Goal: Task Accomplishment & Management: Manage account settings

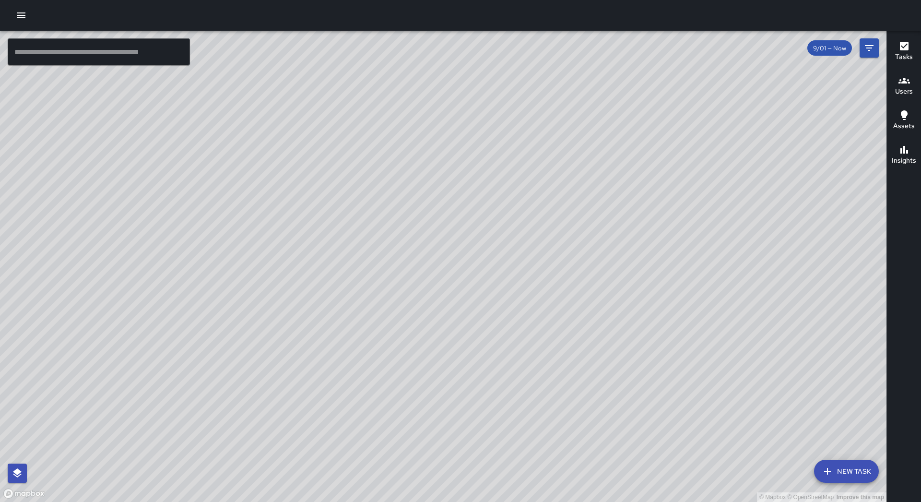
click at [21, 17] on icon "button" at bounding box center [21, 15] width 9 height 6
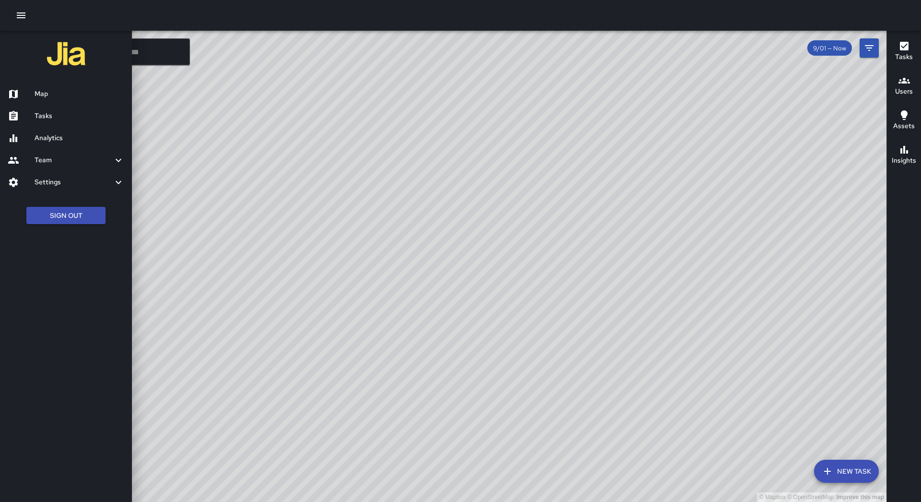
click at [41, 114] on h6 "Tasks" at bounding box center [80, 116] width 90 height 11
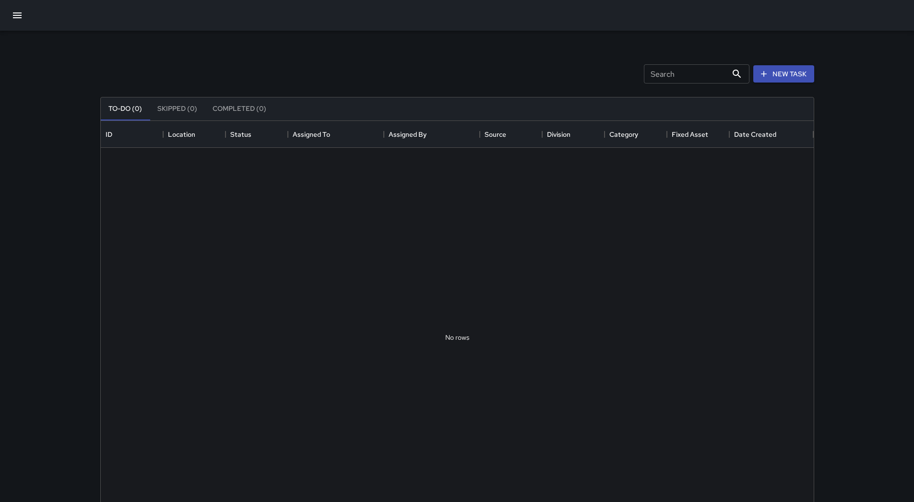
scroll to position [399, 705]
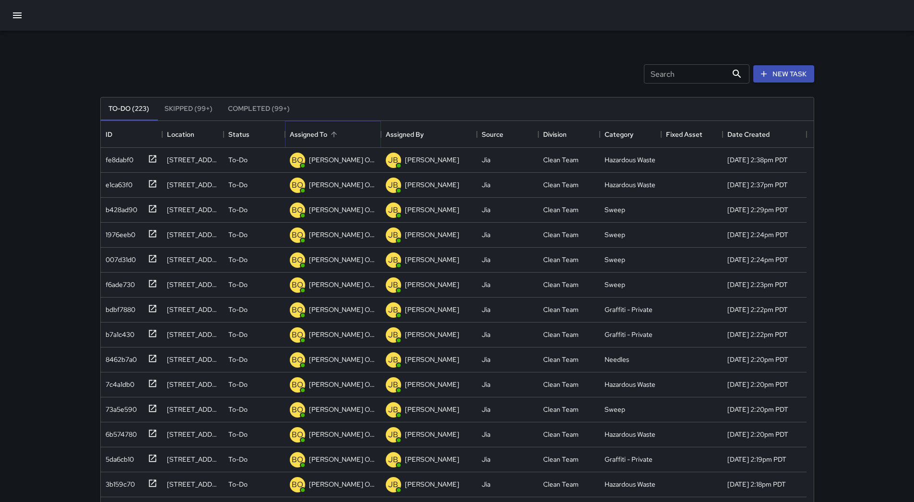
click at [331, 141] on button "Sort" at bounding box center [333, 134] width 13 height 13
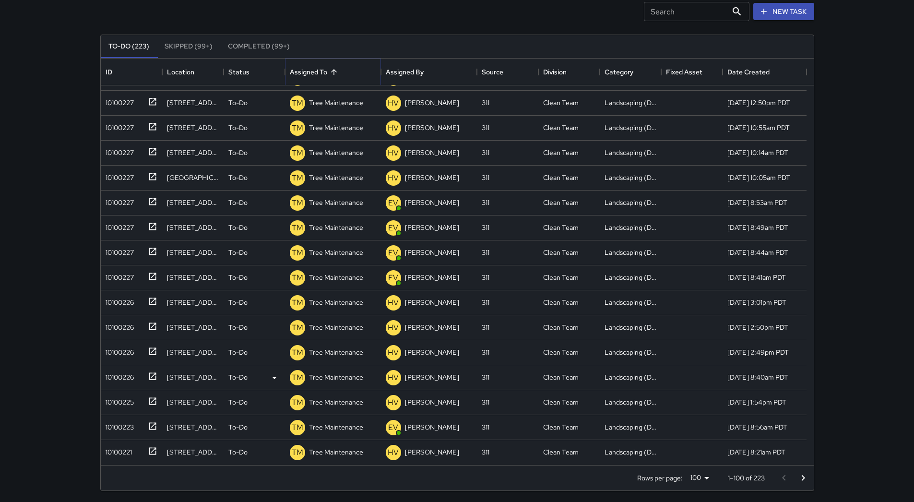
scroll to position [65, 0]
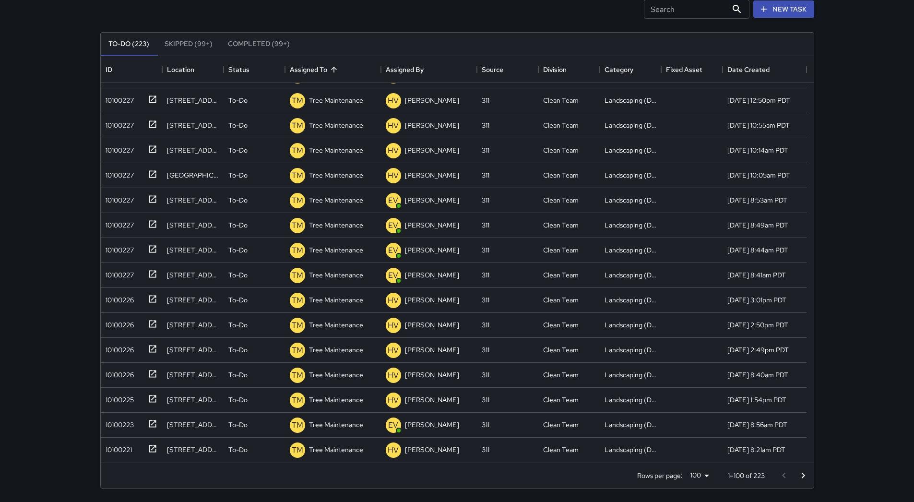
click at [798, 472] on icon "Go to next page" at bounding box center [803, 476] width 12 height 12
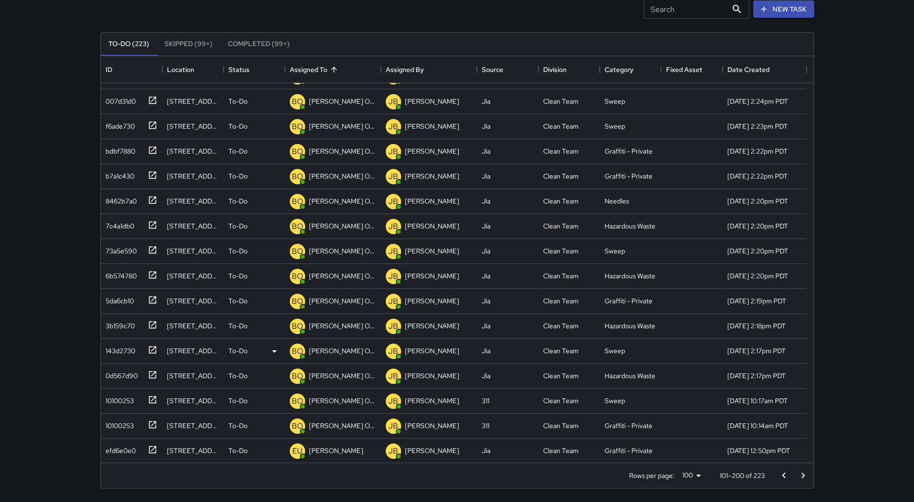
scroll to position [2115, 0]
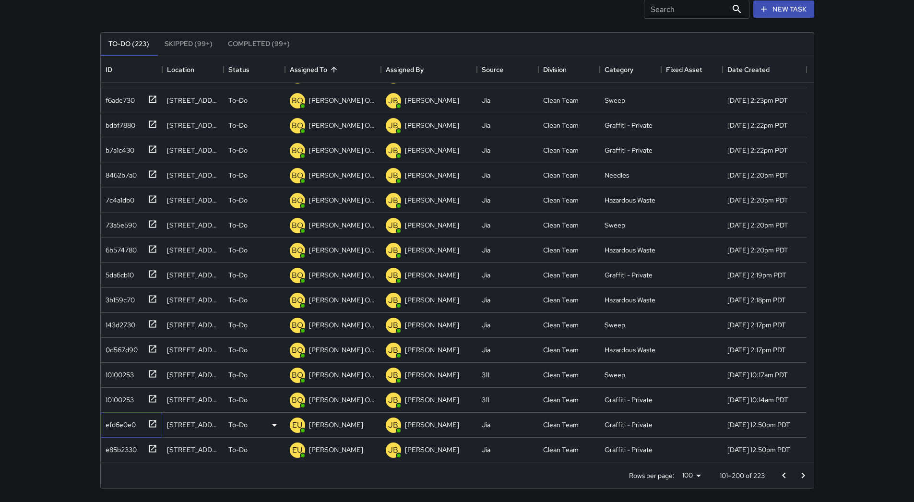
click at [126, 419] on div "efd6e0e0" at bounding box center [119, 422] width 34 height 13
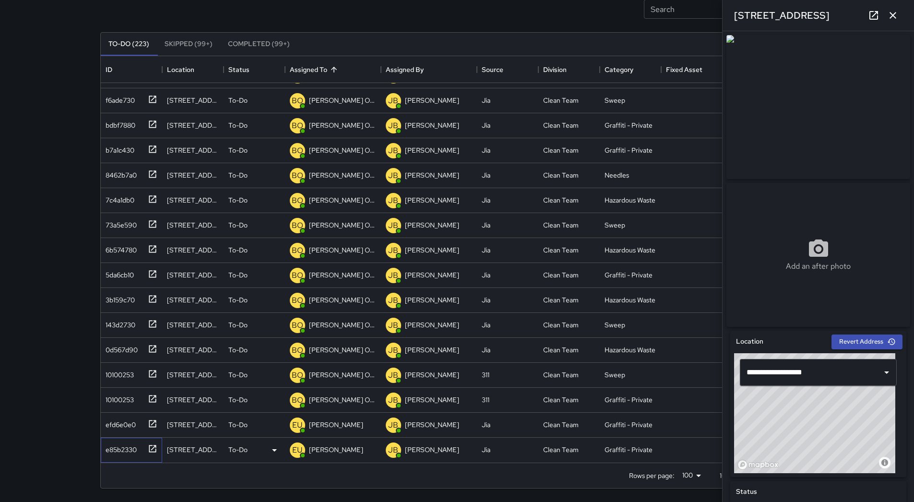
click at [125, 446] on div "e85b2330" at bounding box center [119, 447] width 35 height 13
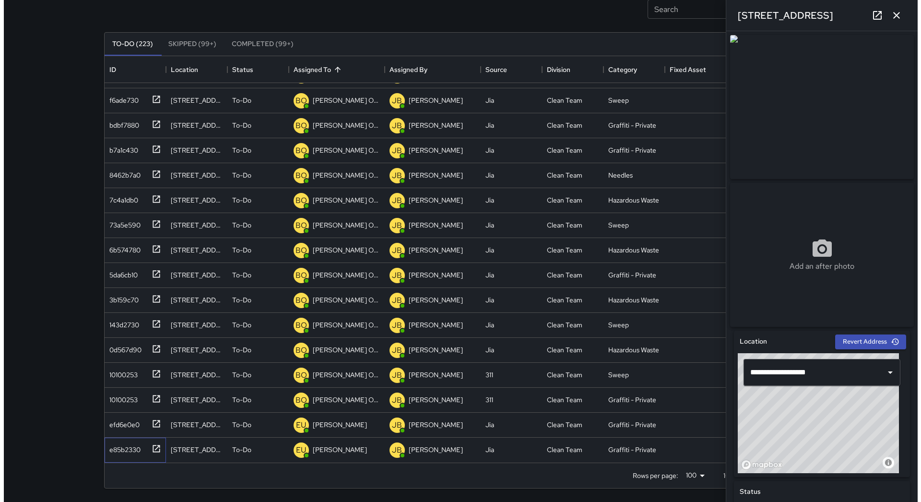
scroll to position [0, 0]
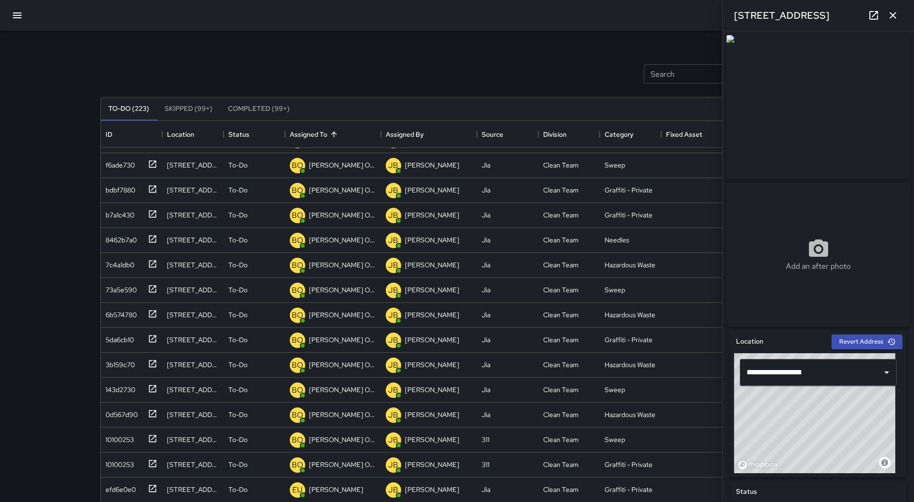
click at [21, 14] on icon "button" at bounding box center [18, 16] width 12 height 12
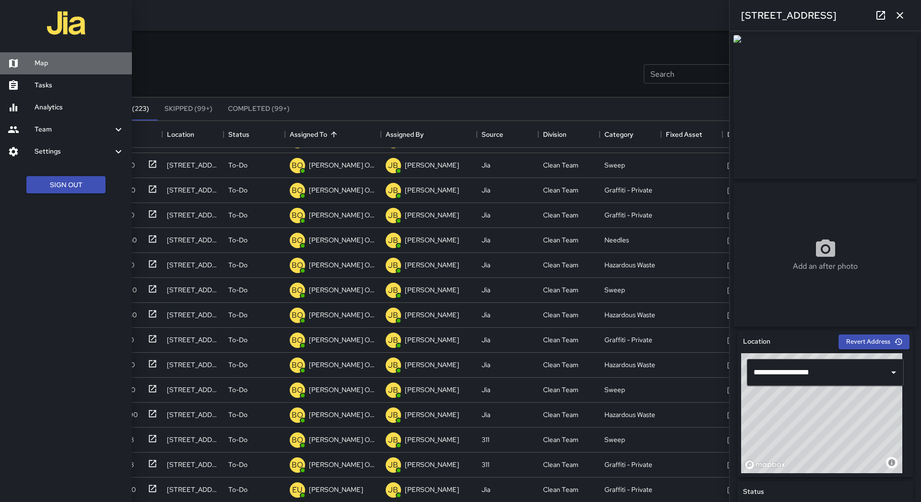
click at [34, 56] on link "Map" at bounding box center [66, 63] width 132 height 22
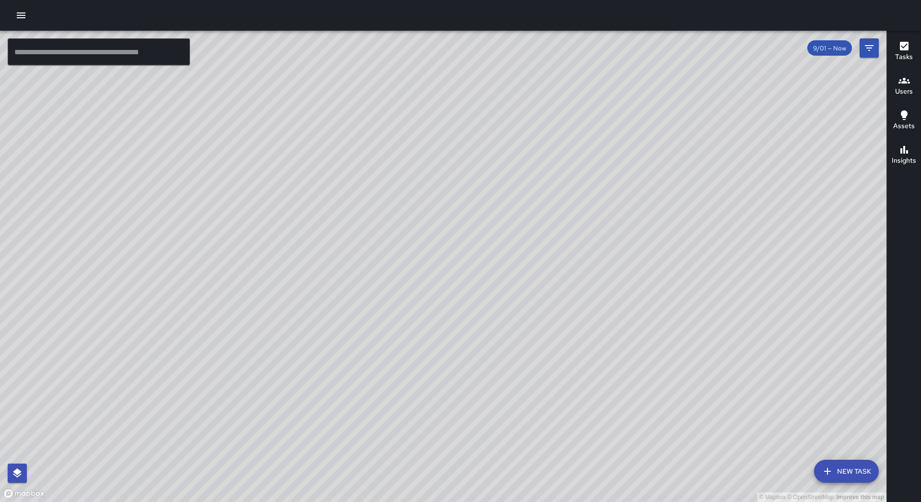
click at [20, 20] on icon "button" at bounding box center [21, 16] width 12 height 12
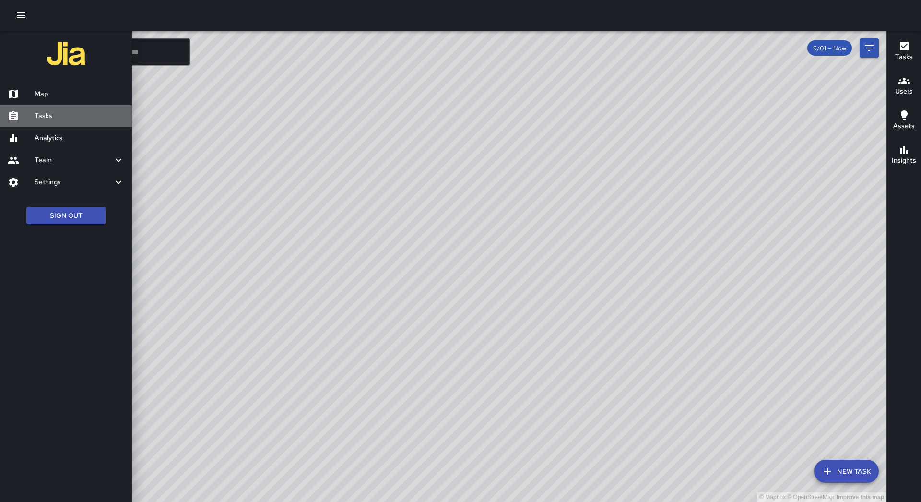
click at [88, 108] on link "Tasks" at bounding box center [66, 116] width 132 height 22
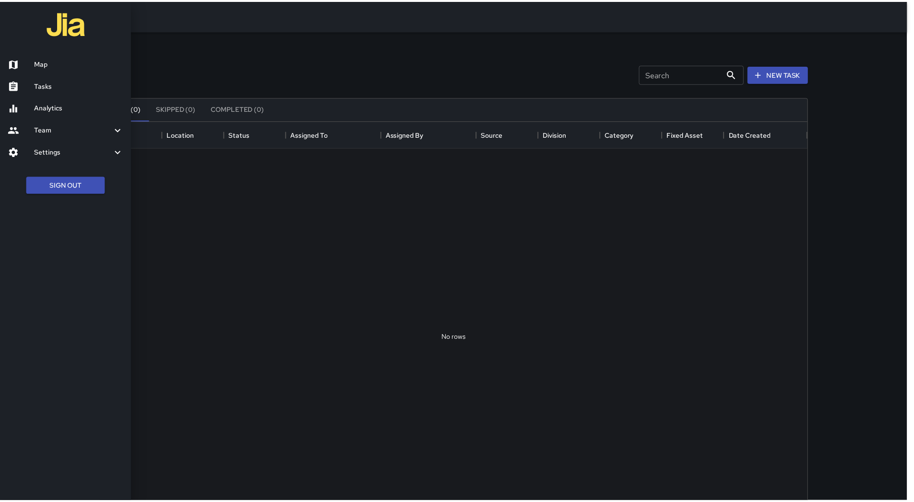
scroll to position [399, 705]
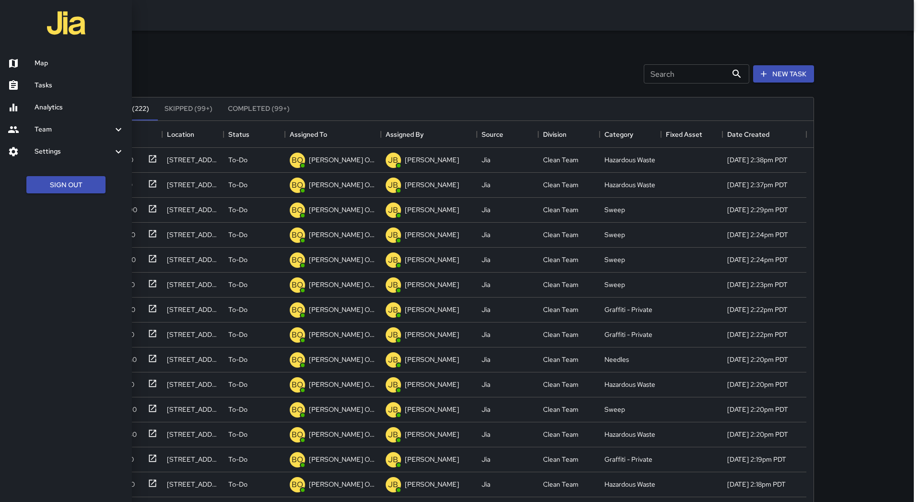
click at [348, 131] on div at bounding box center [460, 251] width 921 height 502
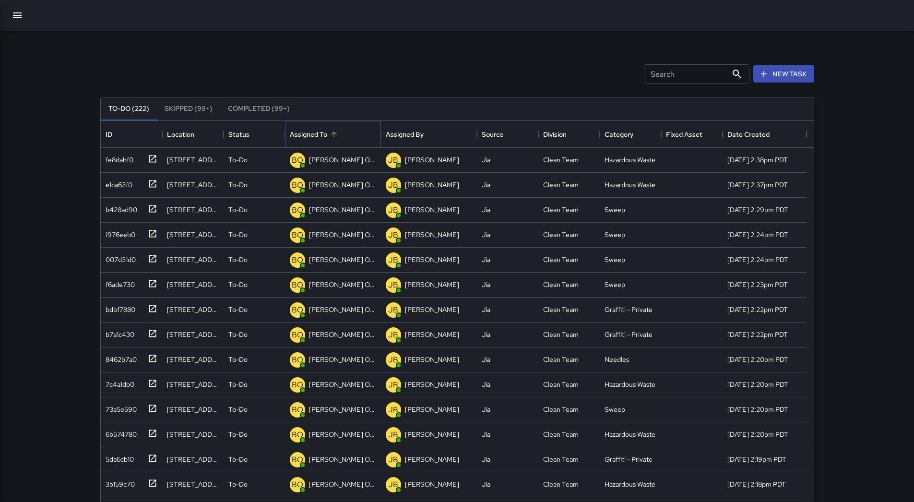
click at [351, 132] on div "Assigned To" at bounding box center [333, 134] width 86 height 27
click at [21, 24] on button "button" at bounding box center [17, 15] width 23 height 23
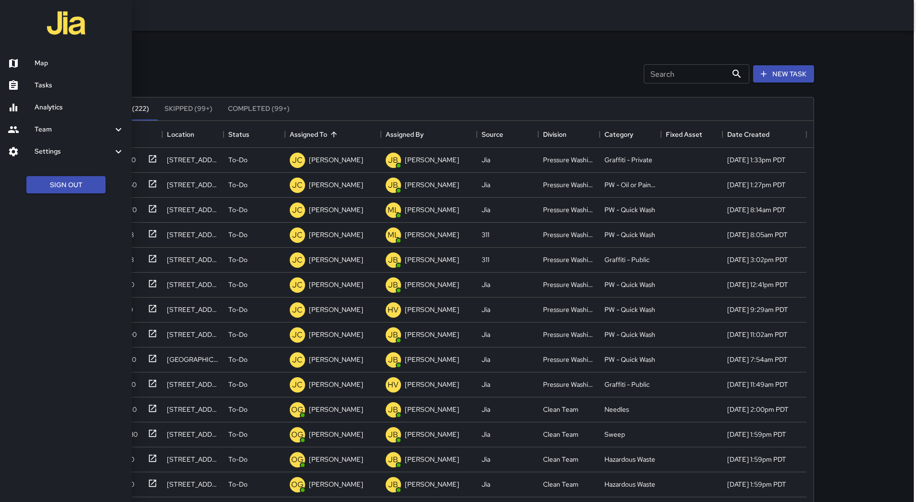
click at [37, 61] on h6 "Map" at bounding box center [80, 63] width 90 height 11
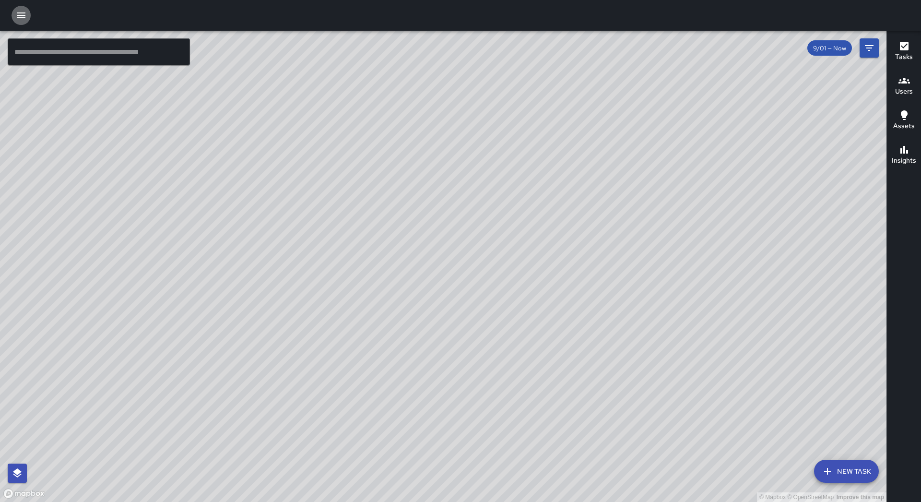
click at [22, 13] on icon "button" at bounding box center [21, 15] width 9 height 6
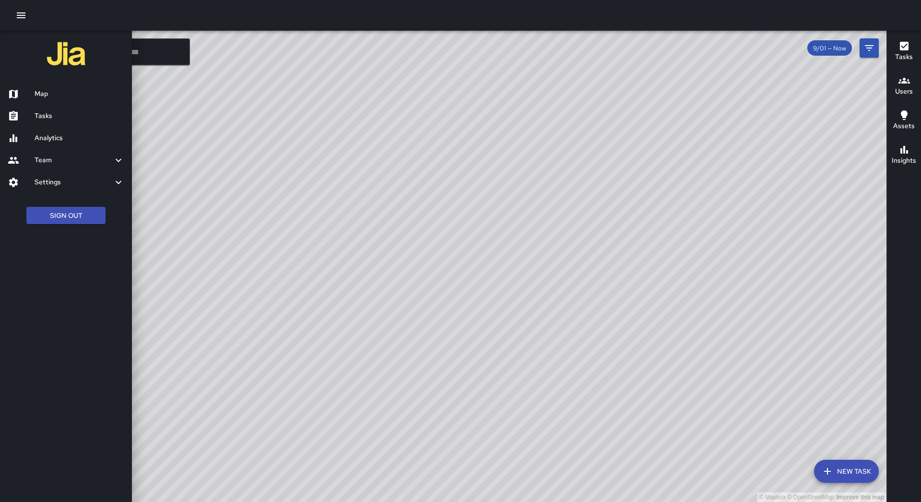
click at [490, 269] on div at bounding box center [460, 251] width 921 height 502
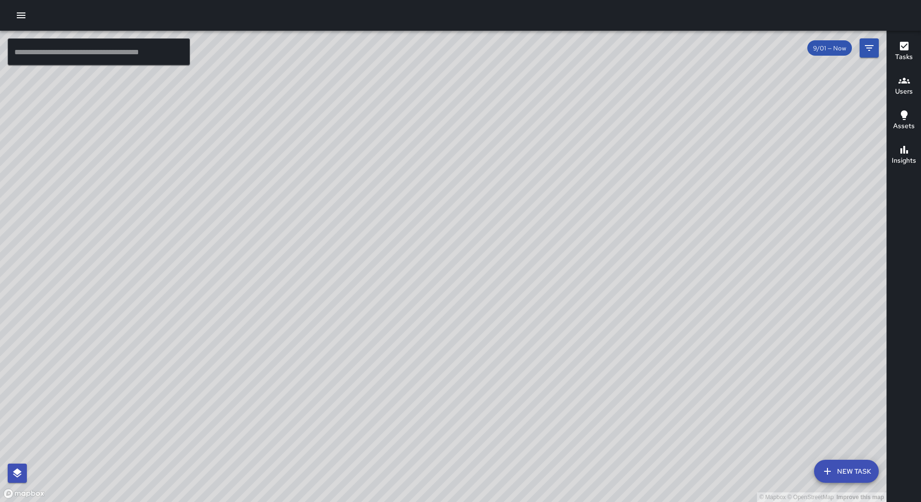
click at [23, 12] on icon "button" at bounding box center [21, 16] width 12 height 12
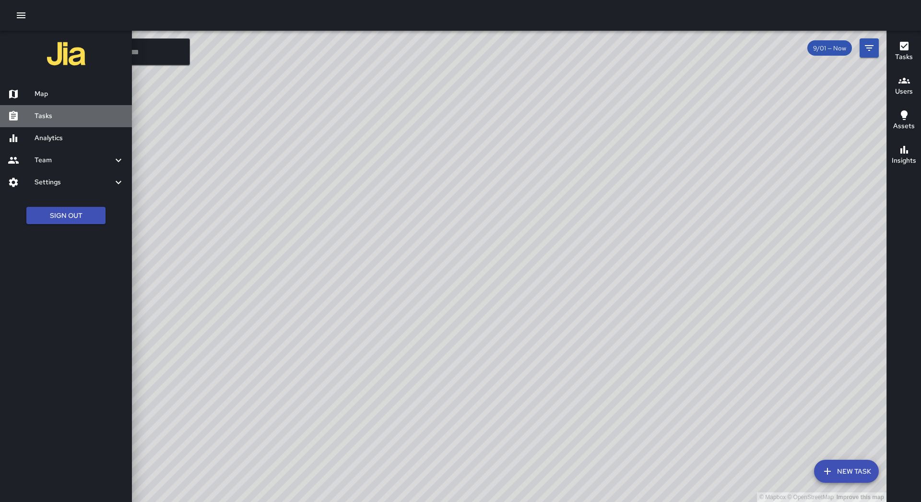
click at [58, 117] on h6 "Tasks" at bounding box center [80, 116] width 90 height 11
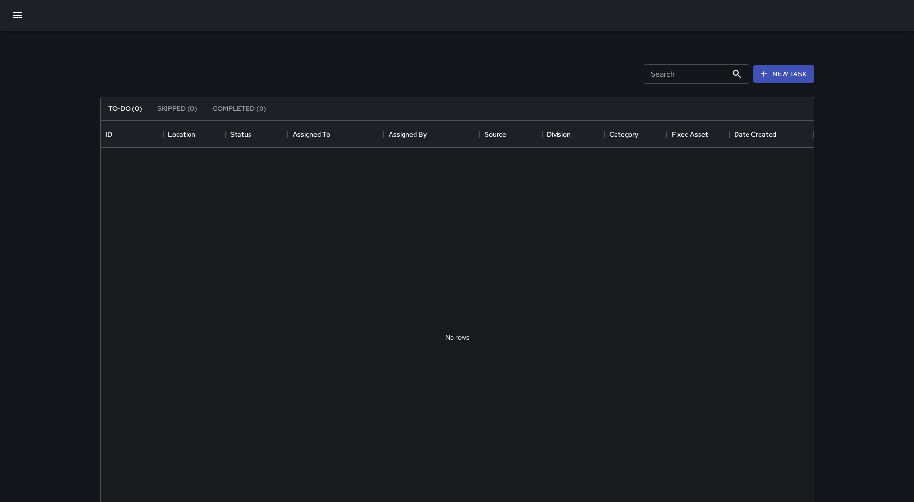
scroll to position [399, 705]
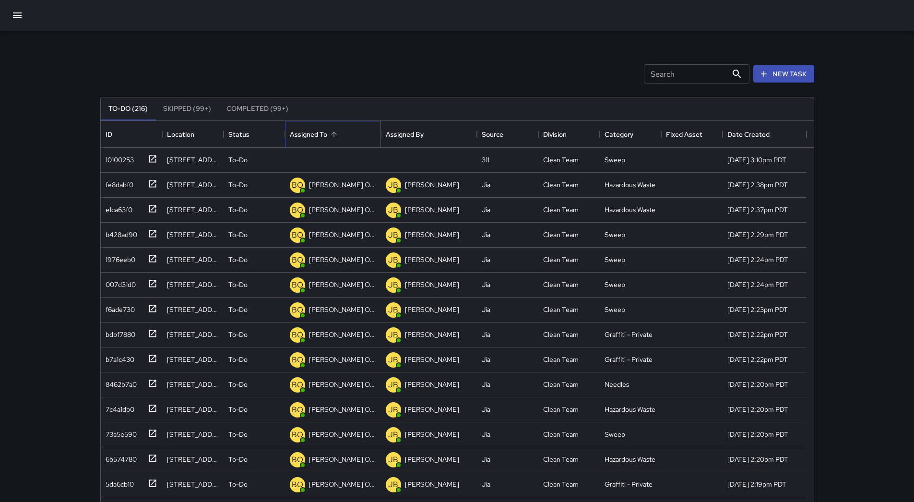
click at [346, 125] on div "Assigned To" at bounding box center [333, 134] width 86 height 27
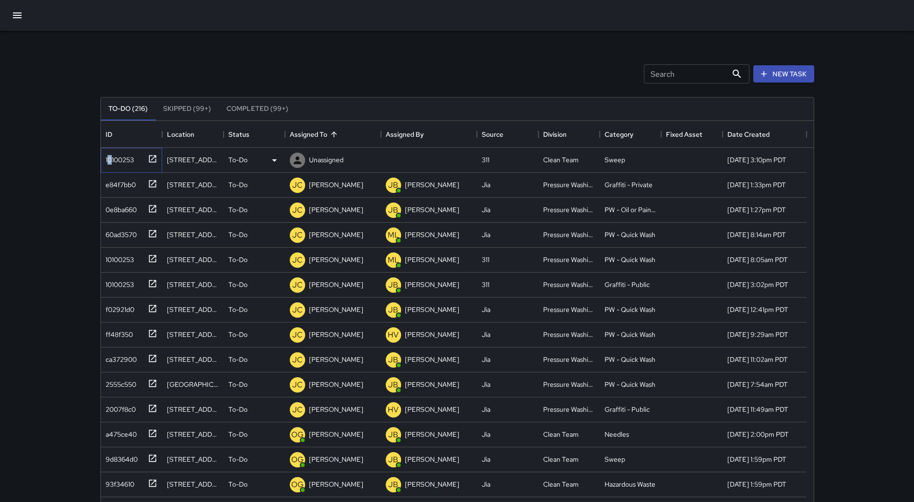
click at [111, 164] on div "10100253" at bounding box center [131, 160] width 61 height 25
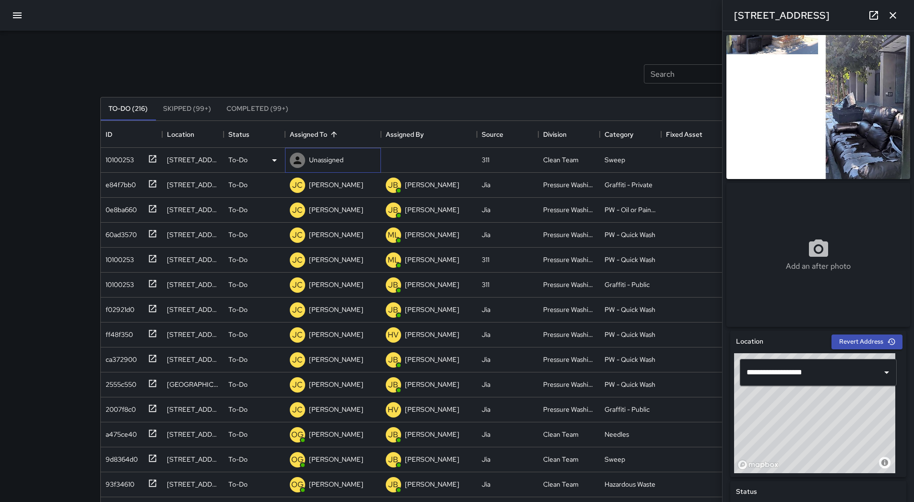
click at [332, 157] on p "Unassigned" at bounding box center [326, 160] width 35 height 10
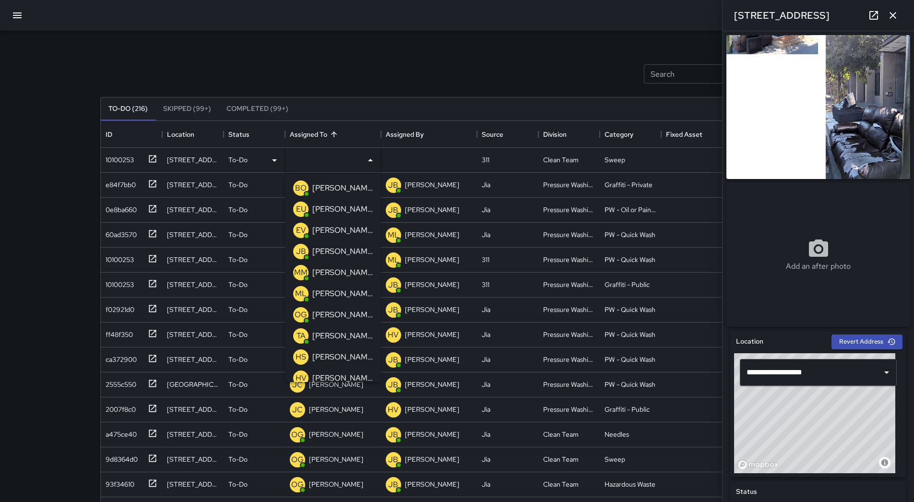
click at [359, 73] on div "Search Search New Task" at bounding box center [456, 74] width 717 height 50
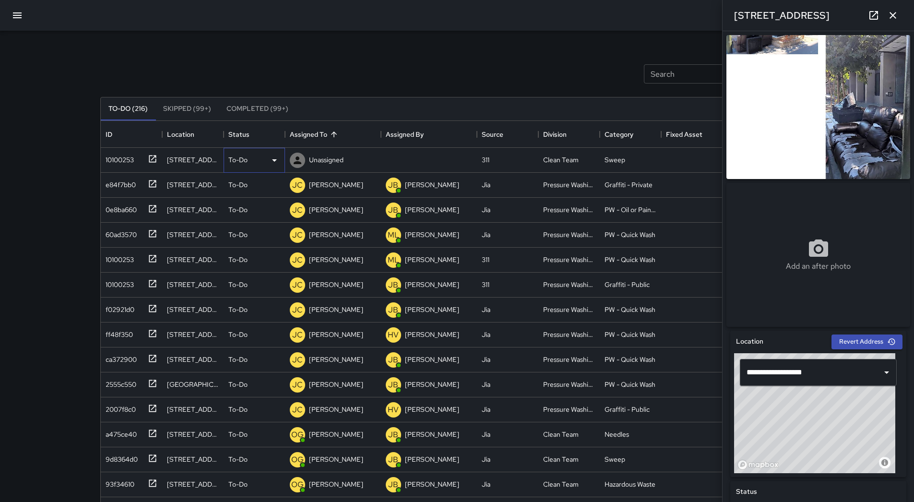
click at [262, 160] on div "To-Do" at bounding box center [254, 160] width 52 height 12
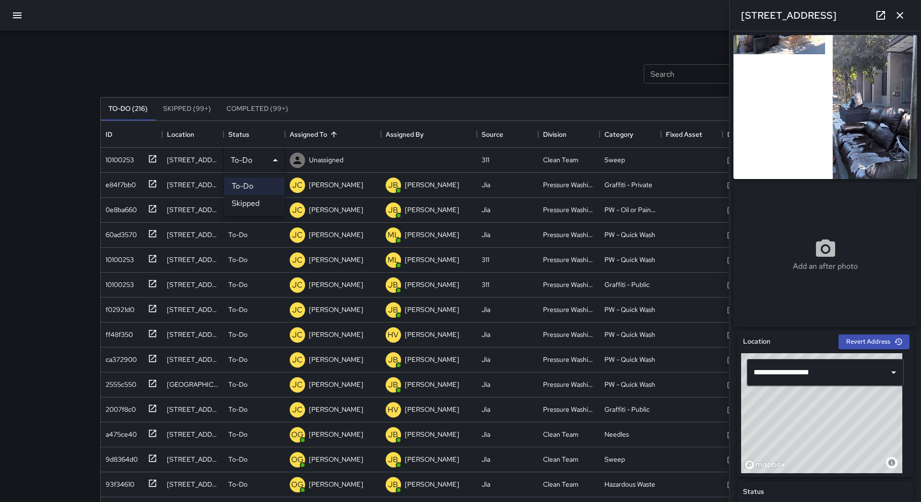
click at [259, 208] on li "Skipped" at bounding box center [254, 203] width 60 height 17
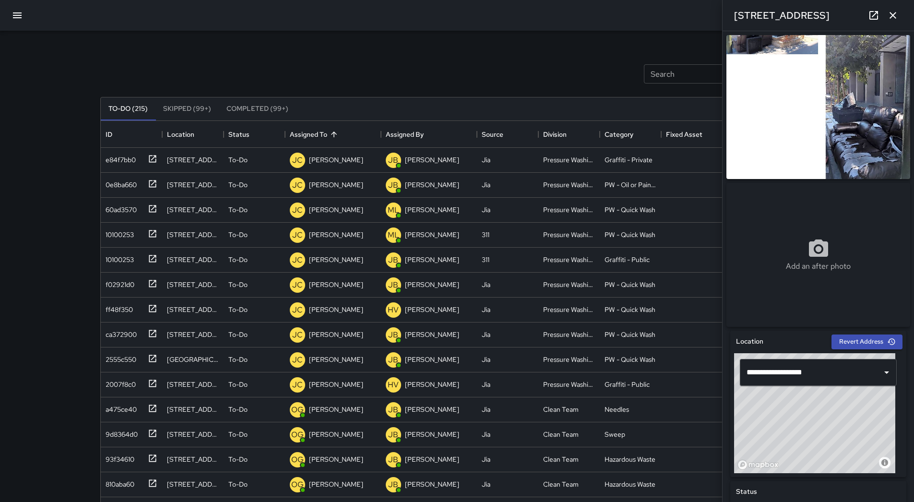
click at [15, 21] on button "button" at bounding box center [17, 15] width 23 height 23
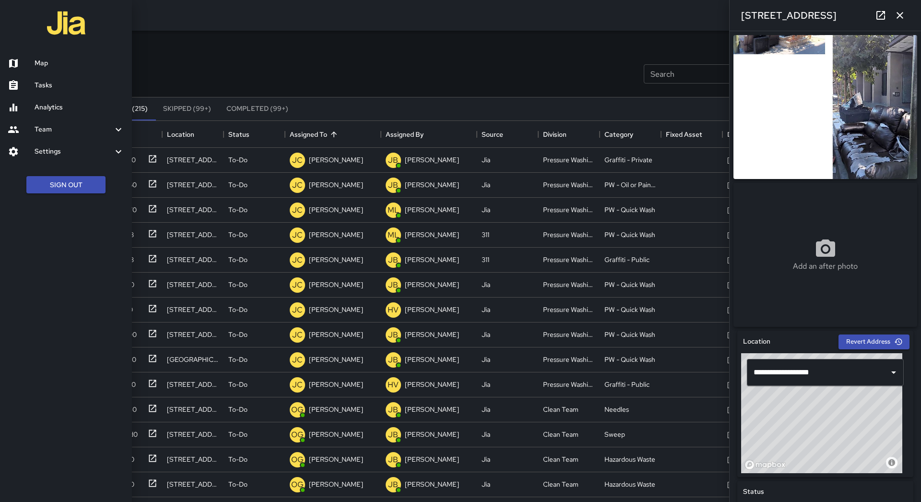
click at [62, 67] on h6 "Map" at bounding box center [80, 63] width 90 height 11
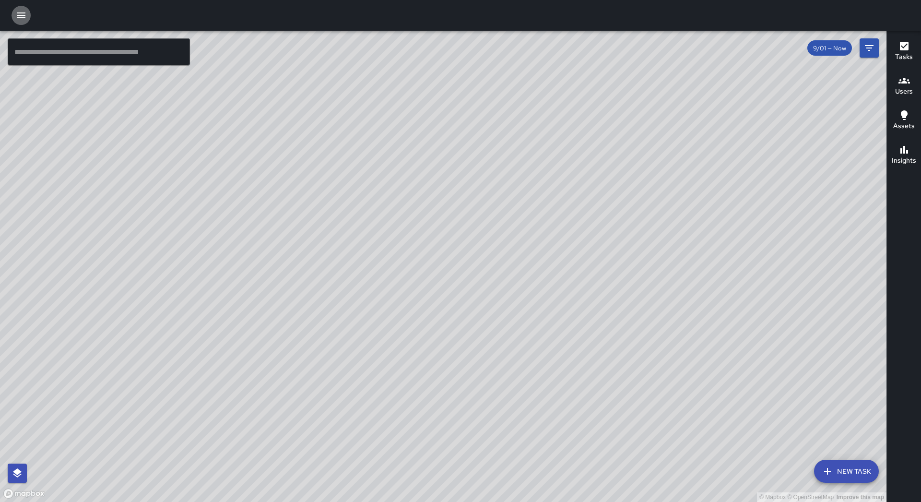
click at [25, 19] on icon "button" at bounding box center [21, 16] width 12 height 12
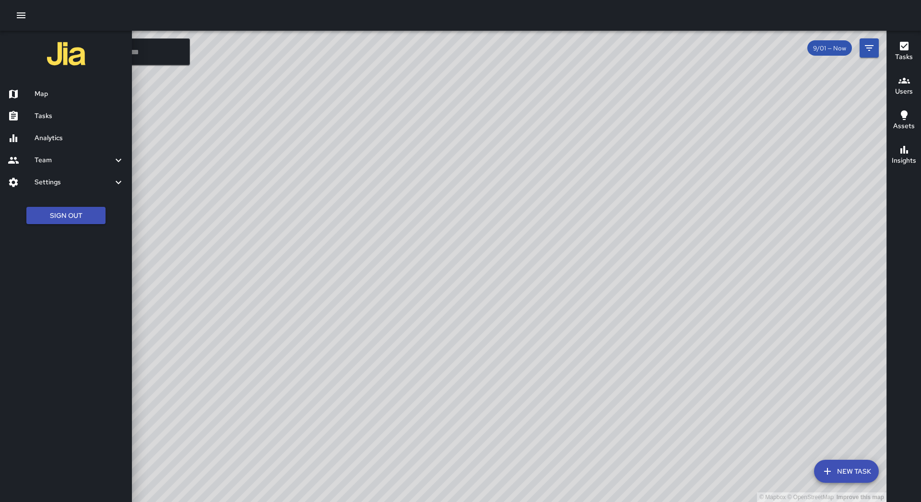
click at [79, 115] on h6 "Tasks" at bounding box center [80, 116] width 90 height 11
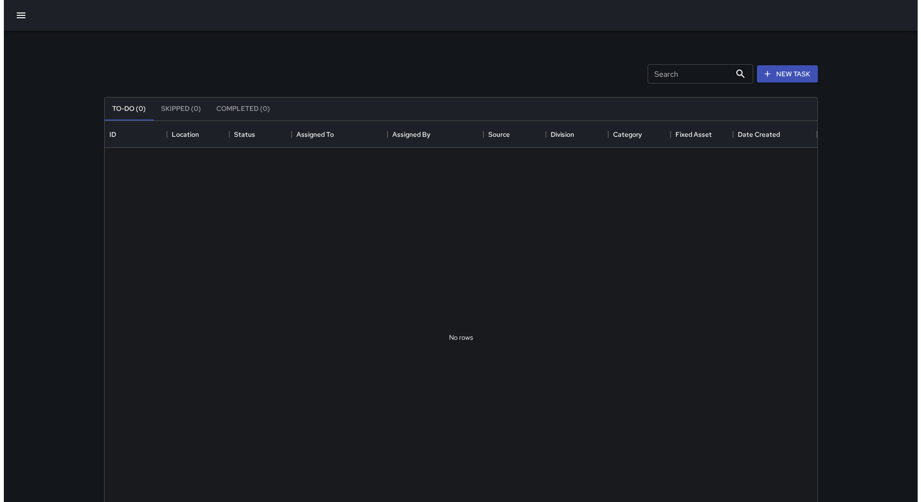
scroll to position [399, 705]
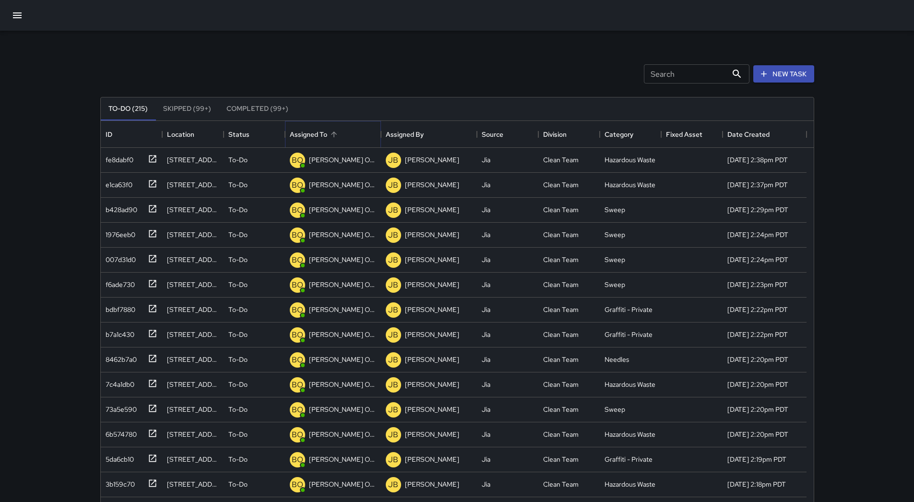
click at [334, 130] on icon "Sort" at bounding box center [333, 134] width 9 height 9
click at [12, 18] on icon "button" at bounding box center [18, 16] width 12 height 12
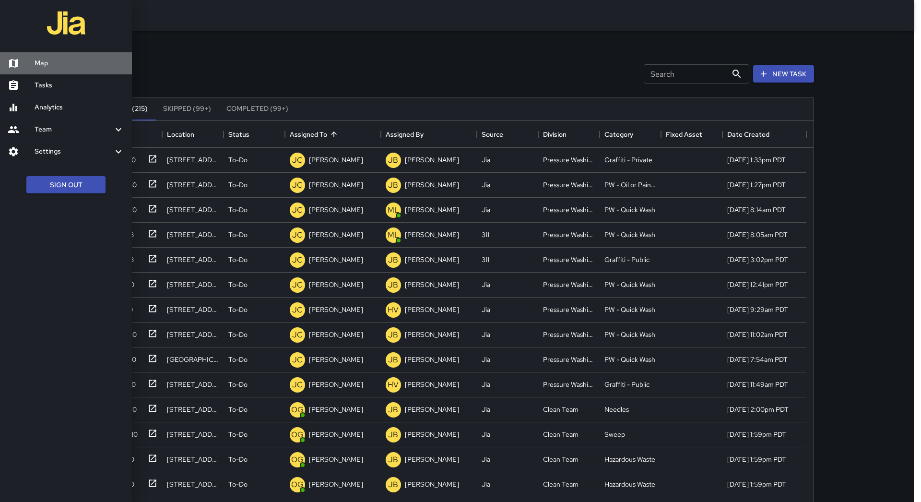
click at [29, 61] on div at bounding box center [21, 64] width 27 height 12
